Goal: Obtain resource: Download file/media

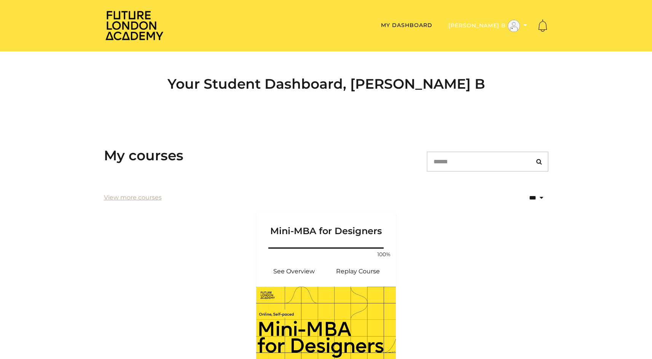
click at [497, 24] on button "[PERSON_NAME] B" at bounding box center [487, 25] width 83 height 13
click at [493, 38] on link "My Account" at bounding box center [501, 38] width 67 height 12
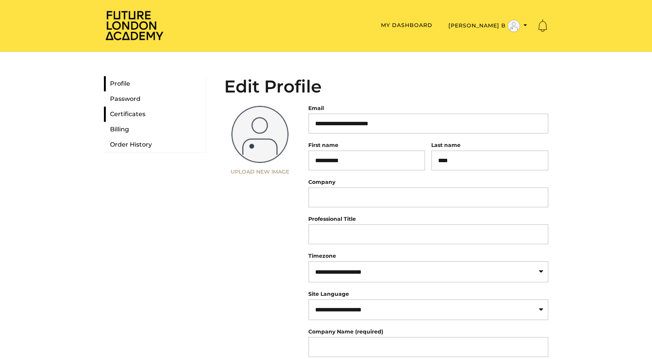
click at [137, 113] on link "Certificates" at bounding box center [155, 114] width 102 height 15
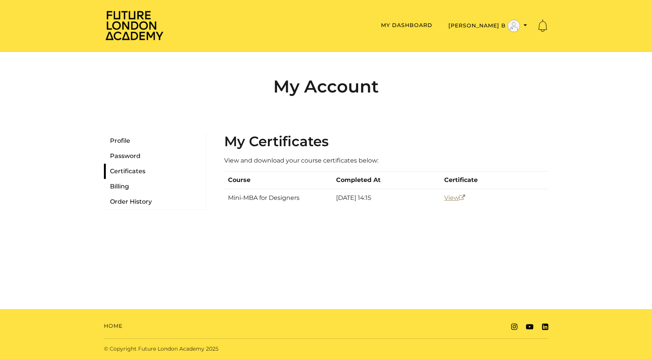
click at [456, 196] on link "View" at bounding box center [454, 197] width 21 height 7
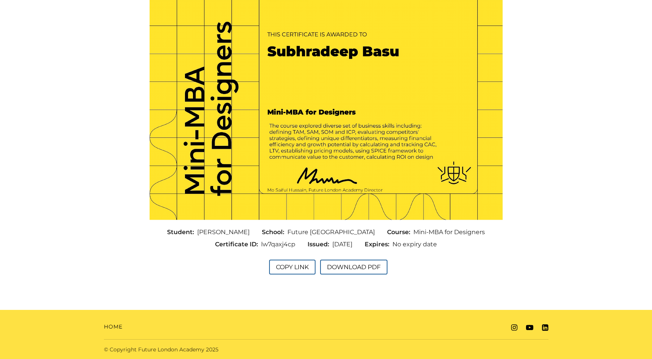
scroll to position [100, 0]
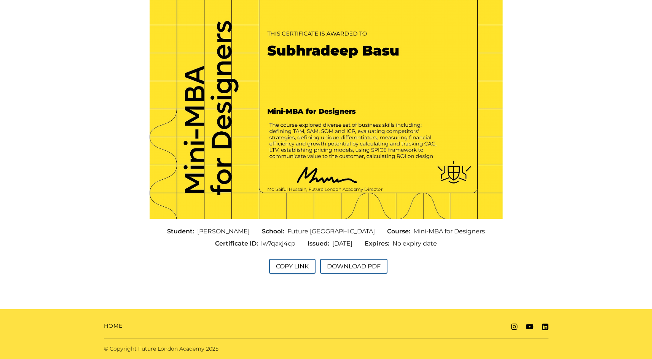
click at [305, 265] on button "Copy Link" at bounding box center [292, 266] width 46 height 15
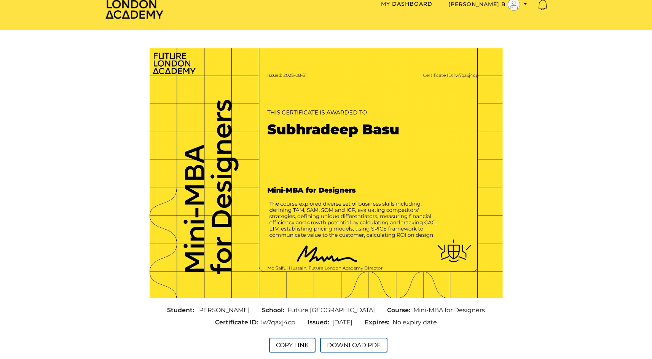
scroll to position [21, 0]
drag, startPoint x: 481, startPoint y: 311, endPoint x: 410, endPoint y: 311, distance: 70.8
click at [410, 311] on div "Course: Mini-MBA for Designers" at bounding box center [436, 311] width 110 height 12
copy span "Mini-MBA for Designers"
